Goal: Information Seeking & Learning: Learn about a topic

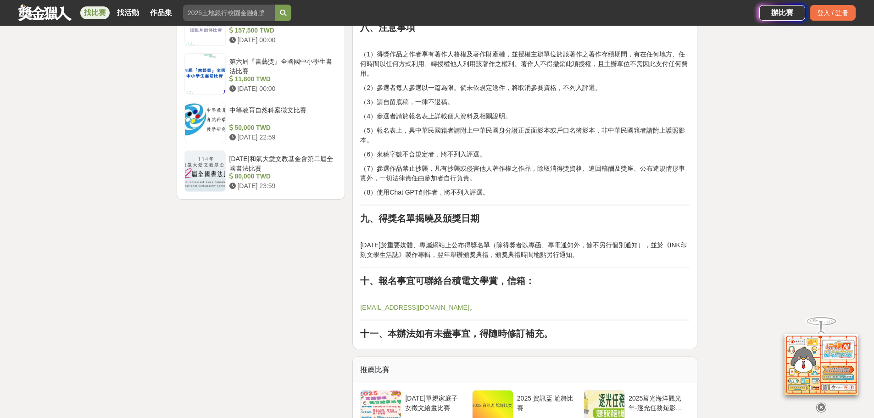
scroll to position [1330, 0]
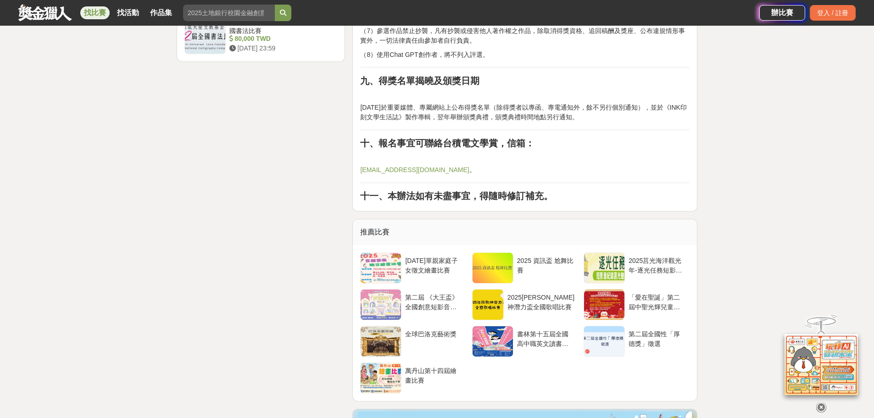
click at [413, 169] on link "[EMAIL_ADDRESS][DOMAIN_NAME]" at bounding box center [414, 169] width 109 height 7
click at [638, 253] on div "2025莒光海洋觀光年-逐光任務短影音比賽" at bounding box center [657, 267] width 65 height 31
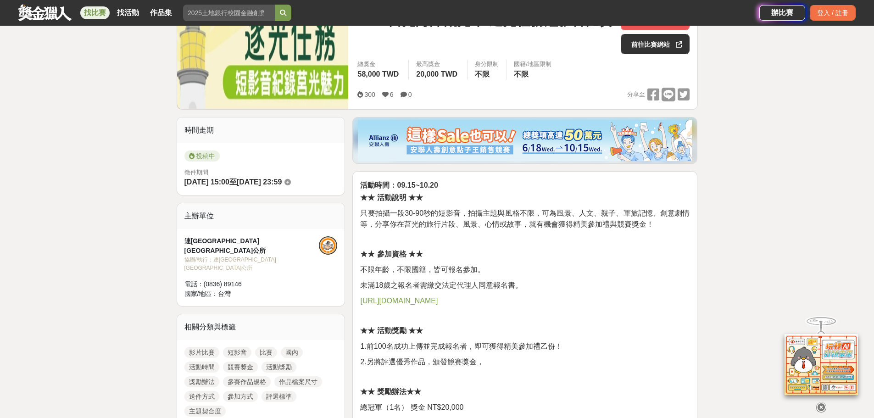
scroll to position [46, 0]
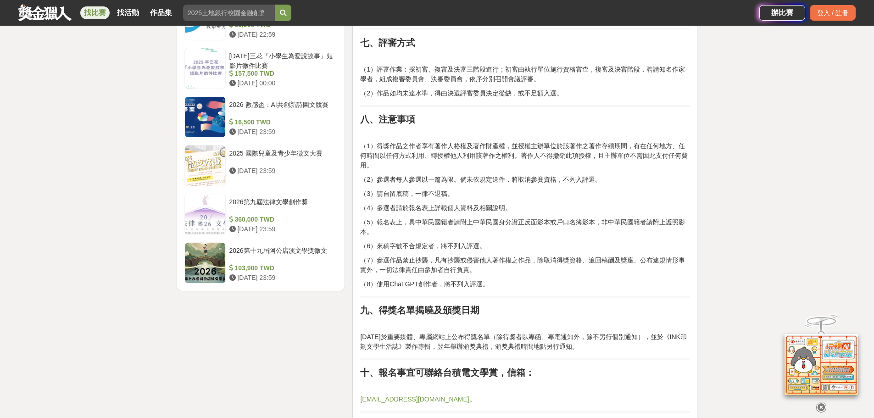
scroll to position [1192, 0]
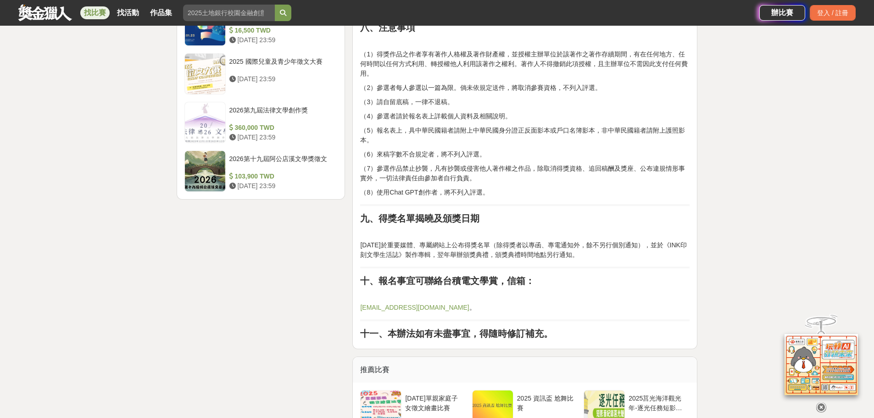
click at [478, 248] on p "[DATE]於重要媒體、專屬網站上公布得獎名單（除得獎者以專函、專電通知外，餘不另行個別通知），並於《INK印刻文學生活誌》製作專輯，翌年舉辦頒獎典禮，頒獎典…" at bounding box center [524, 249] width 329 height 19
click at [479, 255] on p "[DATE]於重要媒體、專屬網站上公布得獎名單（除得獎者以專函、專電通知外，餘不另行個別通知），並於《INK印刻文學生活誌》製作專輯，翌年舉辦頒獎典禮，頒獎典…" at bounding box center [524, 249] width 329 height 19
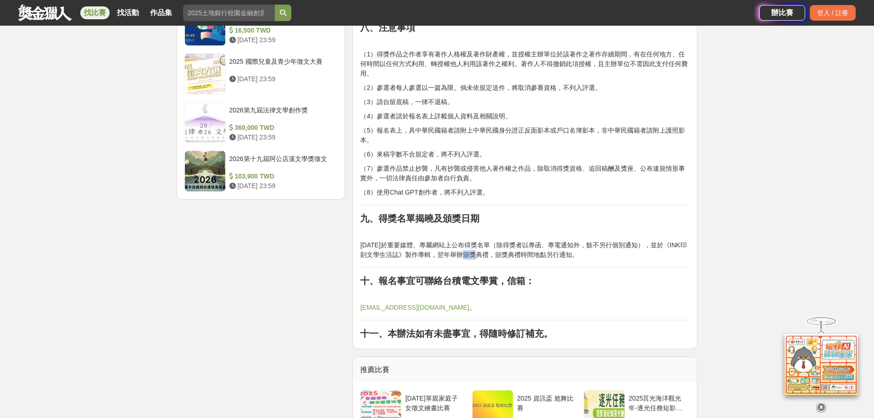
scroll to position [1238, 0]
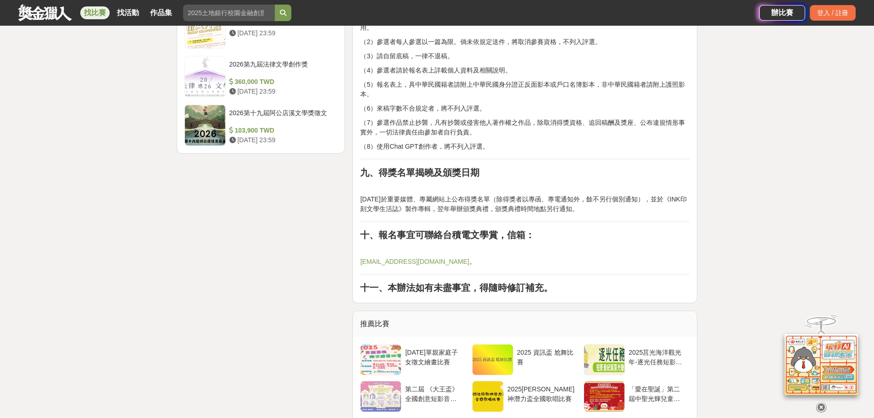
click at [481, 206] on p "[DATE]於重要媒體、專屬網站上公布得獎名單（除得獎者以專函、專電通知外，餘不另行個別通知），並於《INK印刻文學生活誌》製作專輯，翌年舉辦頒獎典禮，頒獎典…" at bounding box center [524, 203] width 329 height 19
click at [483, 211] on p "[DATE]於重要媒體、專屬網站上公布得獎名單（除得獎者以專函、專電通知外，餘不另行個別通知），並於《INK印刻文學生活誌》製作專輯，翌年舉辦頒獎典禮，頒獎典…" at bounding box center [524, 203] width 329 height 19
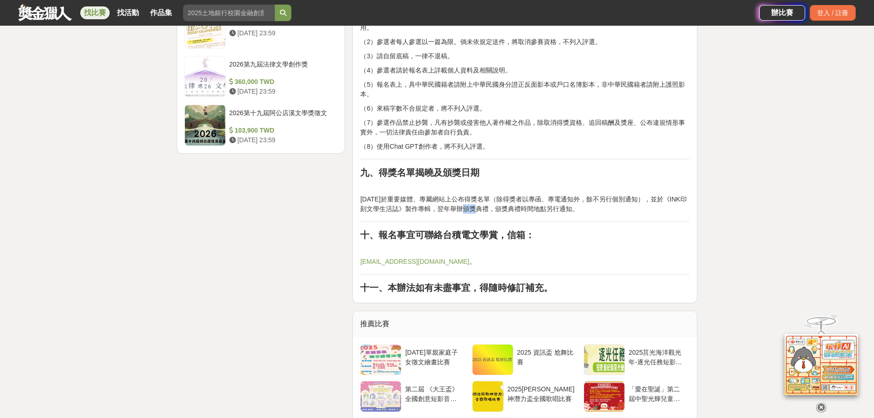
click at [483, 211] on p "[DATE]於重要媒體、專屬網站上公布得獎名單（除得獎者以專函、專電通知外，餘不另行個別通知），並於《INK印刻文學生活誌》製作專輯，翌年舉辦頒獎典禮，頒獎典…" at bounding box center [524, 203] width 329 height 19
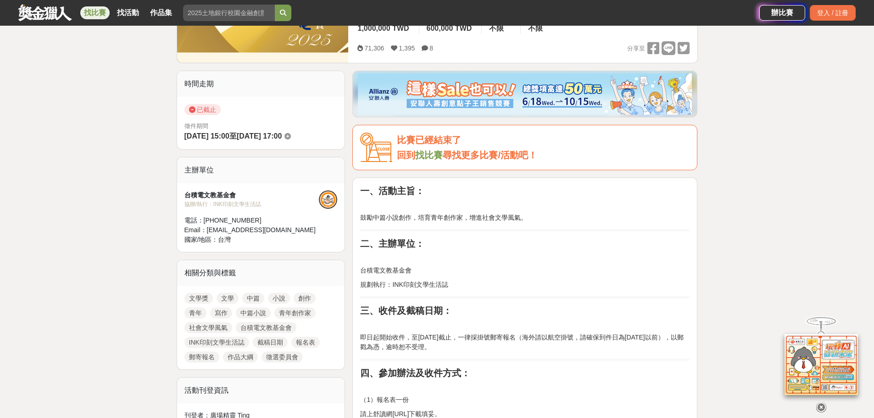
scroll to position [321, 0]
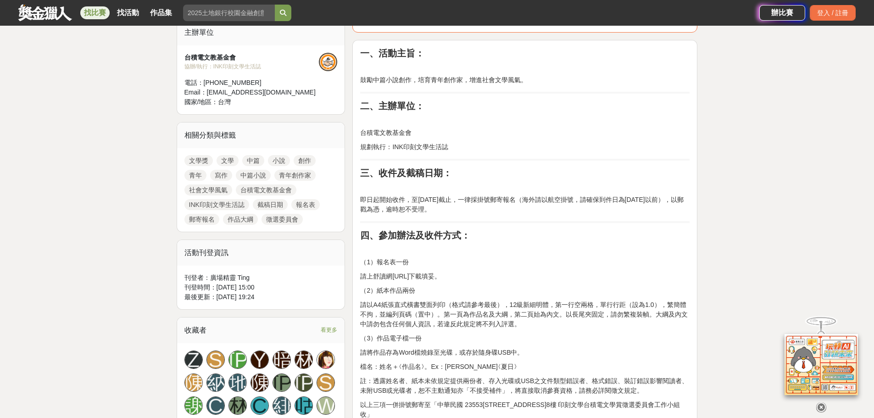
click at [471, 199] on p "即日起開始收件，至[DATE]截止，一律採掛號郵寄報名（海外請以航空掛號，請確保到件日為[DATE]以前），以郵戳為憑，逾時恕不受理。" at bounding box center [524, 204] width 329 height 19
click at [474, 209] on p "即日起開始收件，至[DATE]截止，一律採掛號郵寄報名（海外請以航空掛號，請確保到件日為[DATE]以前），以郵戳為憑，逾時恕不受理。" at bounding box center [524, 204] width 329 height 19
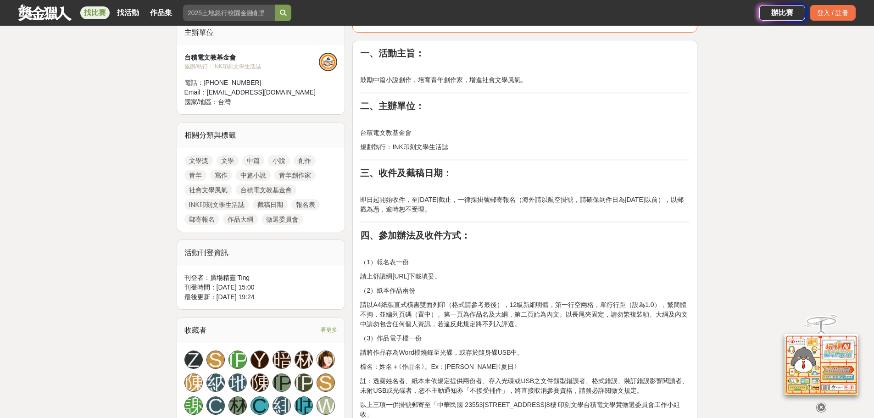
click at [474, 209] on p "即日起開始收件，至[DATE]截止，一律採掛號郵寄報名（海外請以航空掛號，請確保到件日為[DATE]以前），以郵戳為憑，逾時恕不受理。" at bounding box center [524, 204] width 329 height 19
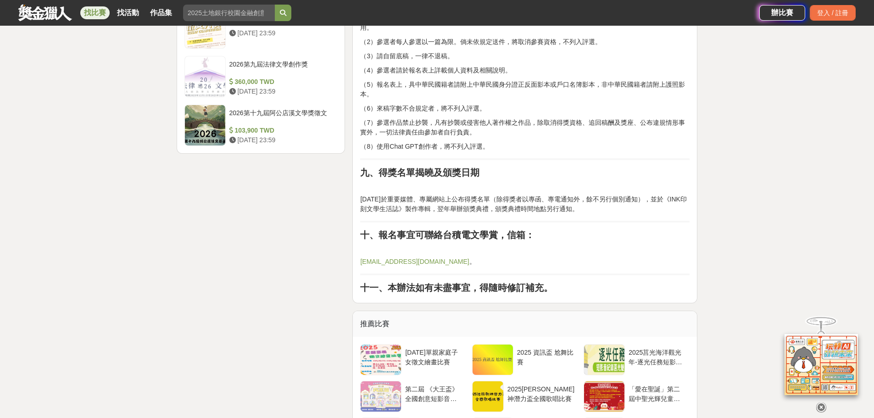
scroll to position [1376, 0]
